Goal: Check status: Check status

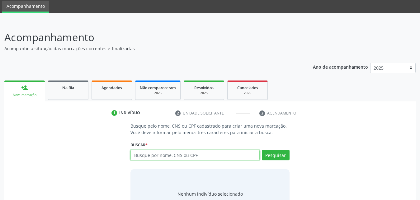
scroll to position [49, 0]
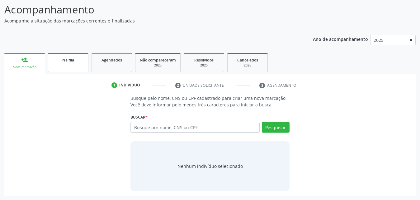
click at [71, 61] on span "Na fila" at bounding box center [68, 59] width 12 height 5
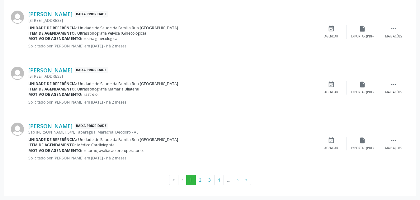
scroll to position [883, 0]
click at [246, 179] on button "»" at bounding box center [246, 179] width 9 height 11
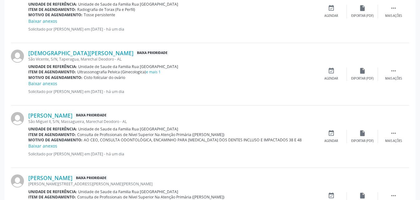
scroll to position [331, 0]
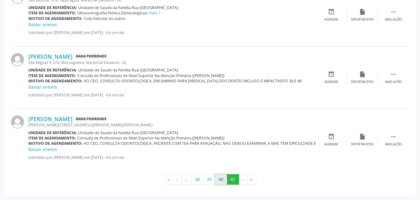
click at [222, 183] on button "40" at bounding box center [221, 179] width 12 height 11
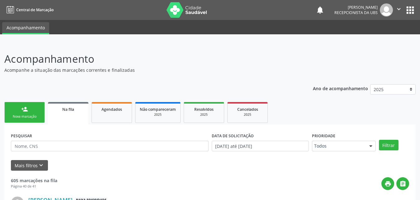
scroll to position [62, 0]
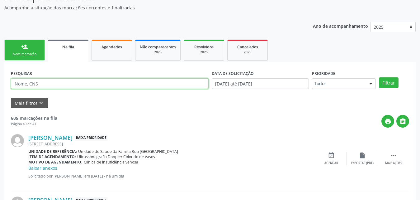
click at [95, 81] on input "text" at bounding box center [110, 83] width 198 height 11
type input "708004896812522"
click at [379, 77] on button "Filtrar" at bounding box center [389, 82] width 20 height 11
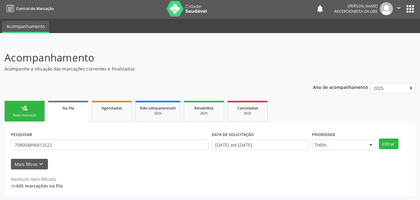
scroll to position [1, 0]
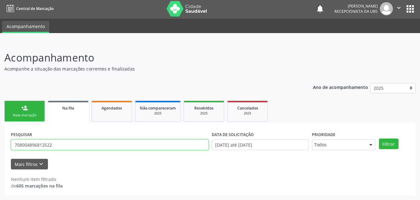
click at [69, 144] on input "708004896812522" at bounding box center [110, 144] width 198 height 11
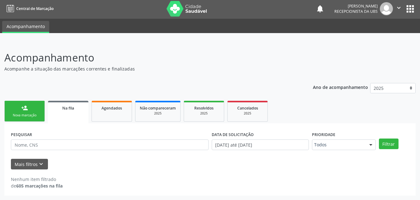
click at [76, 108] on div "Na fila" at bounding box center [68, 107] width 32 height 7
click at [64, 111] on link "Na fila" at bounding box center [68, 112] width 41 height 22
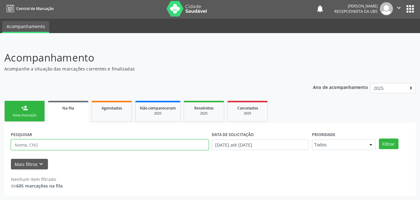
click at [83, 145] on input "text" at bounding box center [110, 144] width 198 height 11
type input "10163237433"
click at [379, 138] on button "Filtrar" at bounding box center [389, 143] width 20 height 11
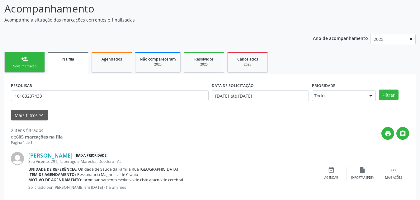
scroll to position [0, 0]
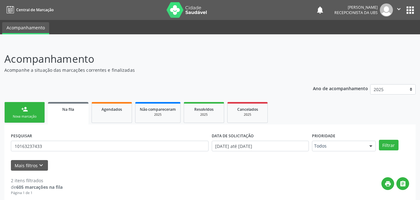
click at [19, 118] on div "Nova marcação" at bounding box center [24, 116] width 31 height 5
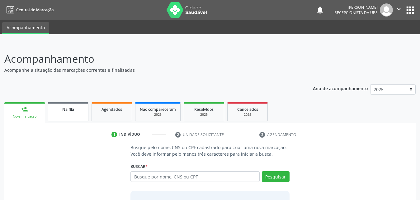
click at [70, 106] on div "Na fila" at bounding box center [68, 109] width 31 height 7
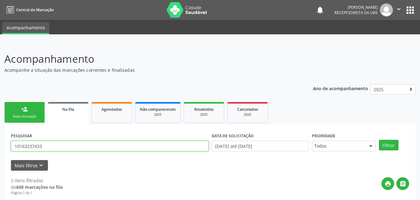
click at [116, 142] on input "10163237433" at bounding box center [110, 146] width 198 height 11
type input "1"
type input "702801147571469"
click at [379, 140] on button "Filtrar" at bounding box center [389, 145] width 20 height 11
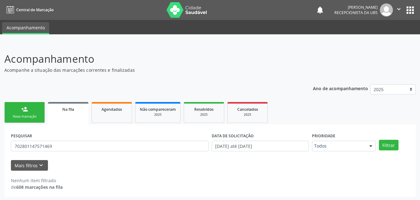
scroll to position [1, 0]
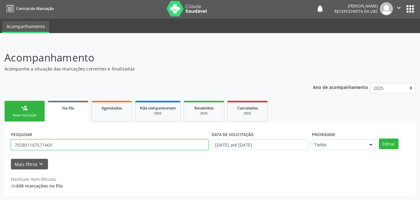
click at [60, 148] on input "702801147571469" at bounding box center [110, 144] width 198 height 11
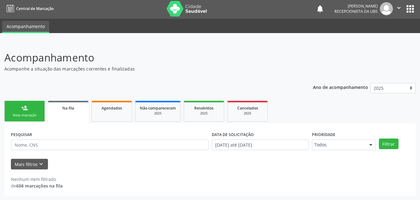
click at [73, 105] on div "Na fila" at bounding box center [68, 107] width 32 height 7
click at [114, 109] on span "Agendados" at bounding box center [112, 107] width 21 height 5
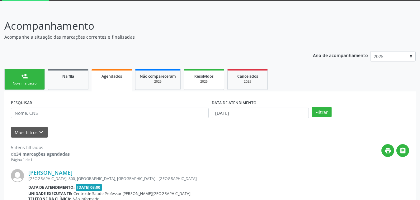
scroll to position [32, 0]
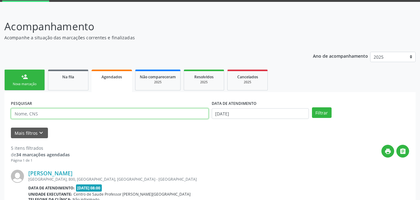
click at [53, 114] on input "text" at bounding box center [110, 113] width 198 height 11
type input "702801147571469"
click at [312, 107] on button "Filtrar" at bounding box center [322, 112] width 20 height 11
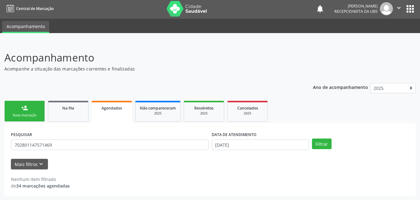
scroll to position [1, 0]
click at [326, 144] on button "Filtrar" at bounding box center [322, 143] width 20 height 11
click at [328, 145] on button "Filtrar" at bounding box center [322, 143] width 20 height 11
click at [39, 162] on icon "keyboard_arrow_down" at bounding box center [41, 163] width 7 height 7
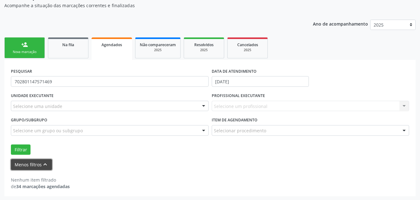
scroll to position [65, 0]
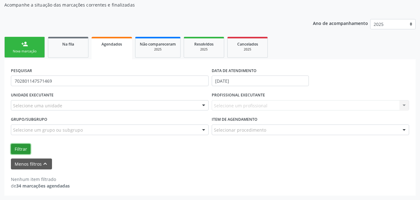
click at [23, 146] on button "Filtrar" at bounding box center [21, 149] width 20 height 11
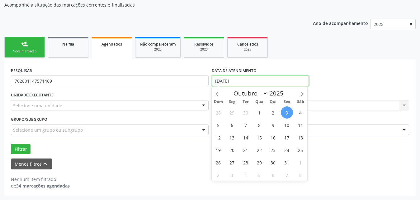
click at [275, 79] on input "[DATE]" at bounding box center [260, 80] width 97 height 11
click at [216, 95] on icon at bounding box center [217, 94] width 4 height 4
click at [218, 94] on icon at bounding box center [217, 94] width 4 height 4
select select "7"
click at [286, 112] on span "1" at bounding box center [287, 112] width 12 height 12
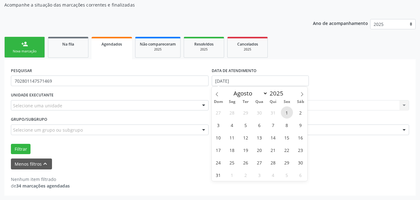
type input "[DATE]"
click at [301, 92] on icon at bounding box center [302, 94] width 4 height 4
select select "8"
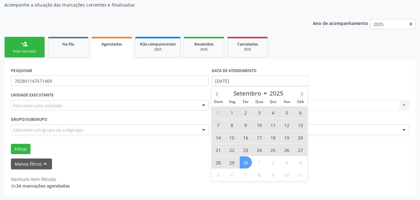
click at [245, 163] on span "30" at bounding box center [246, 162] width 12 height 12
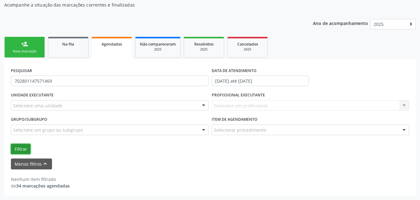
click at [22, 147] on button "Filtrar" at bounding box center [21, 149] width 20 height 11
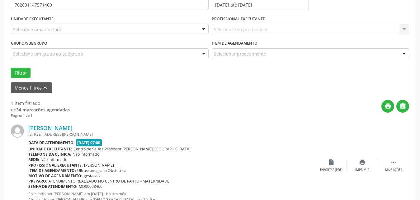
scroll to position [165, 0]
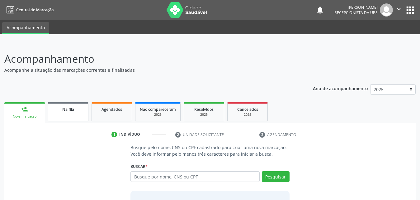
click at [78, 113] on link "Na fila" at bounding box center [68, 111] width 41 height 19
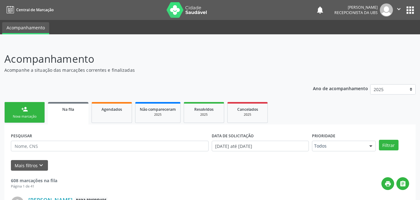
click at [63, 114] on link "Na fila" at bounding box center [68, 113] width 41 height 22
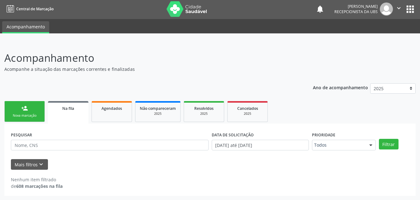
scroll to position [1, 0]
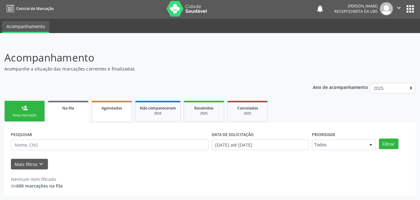
click at [117, 108] on span "Agendados" at bounding box center [112, 107] width 21 height 5
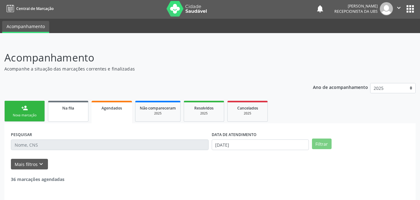
click at [70, 109] on span "Na fila" at bounding box center [68, 107] width 12 height 5
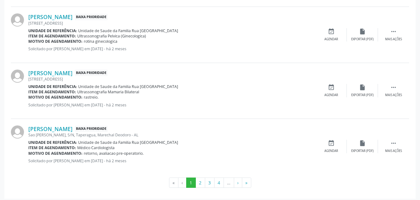
scroll to position [883, 0]
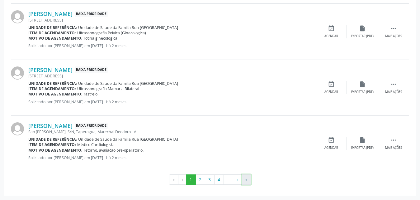
click at [247, 180] on button "»" at bounding box center [246, 179] width 9 height 11
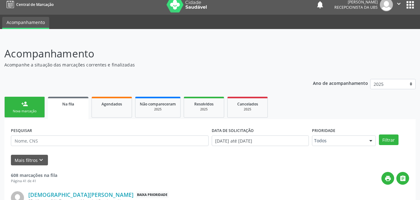
scroll to position [0, 0]
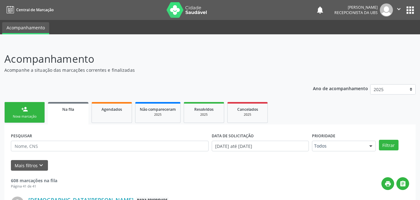
click at [387, 13] on img at bounding box center [386, 9] width 13 height 13
click at [399, 7] on icon "" at bounding box center [399, 9] width 7 height 7
click at [380, 41] on link "Sair" at bounding box center [383, 38] width 43 height 9
